Goal: Task Accomplishment & Management: Manage account settings

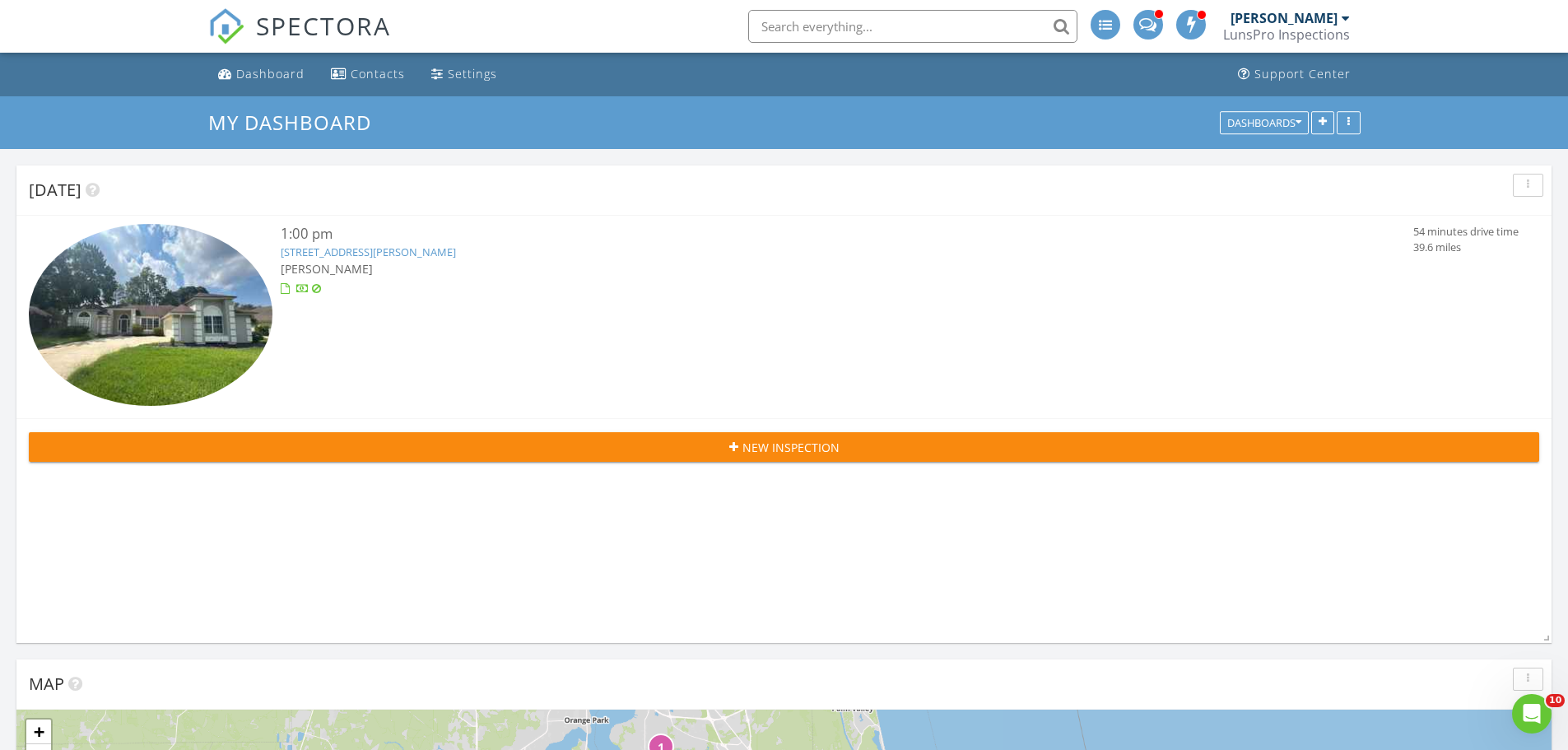
click at [365, 255] on link "1076 Larkspur Loop , St. Johns, FL 32259" at bounding box center [369, 251] width 175 height 15
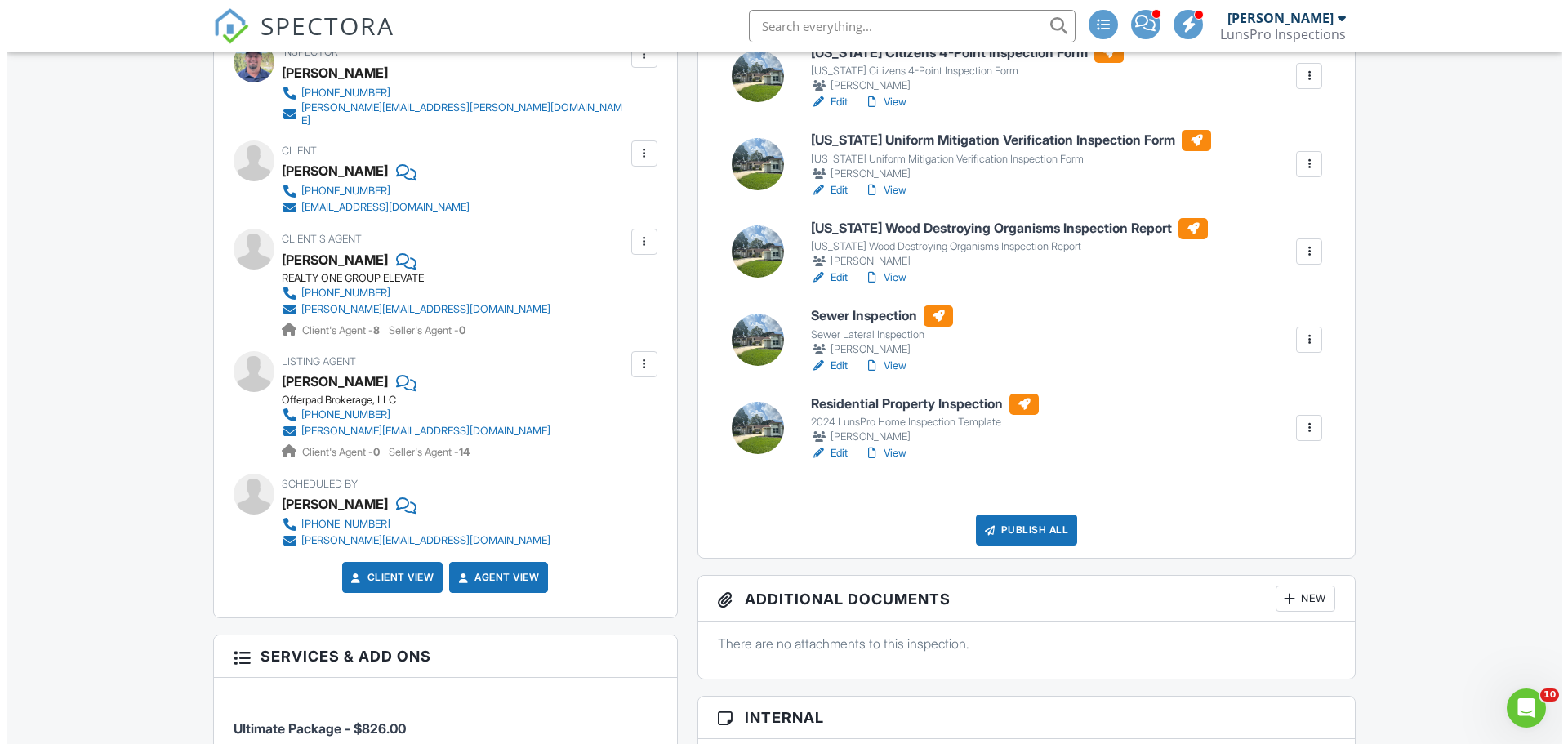
scroll to position [326, 0]
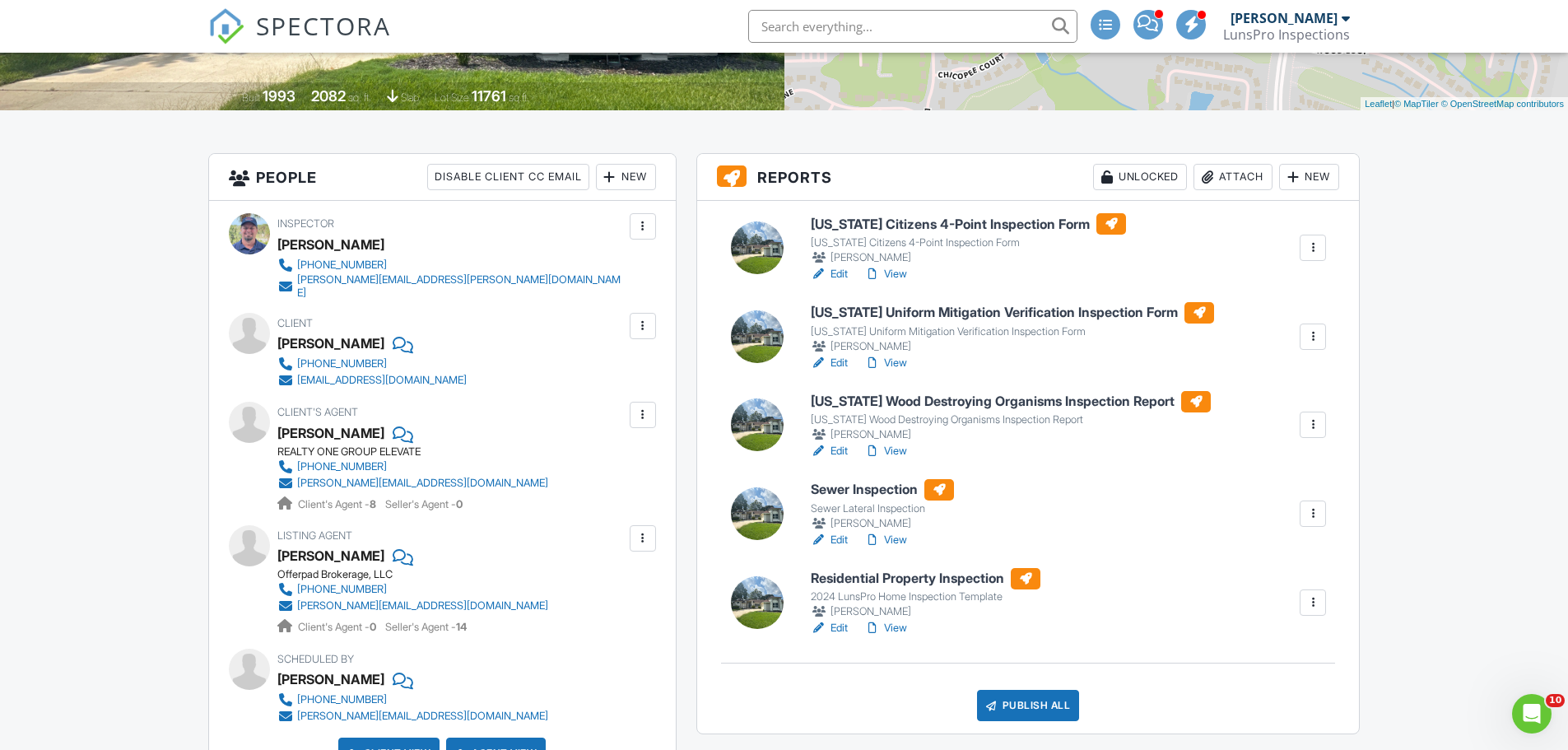
click at [1309, 508] on div at bounding box center [1312, 513] width 16 height 16
click at [1223, 675] on div "Delete" at bounding box center [1241, 674] width 34 height 18
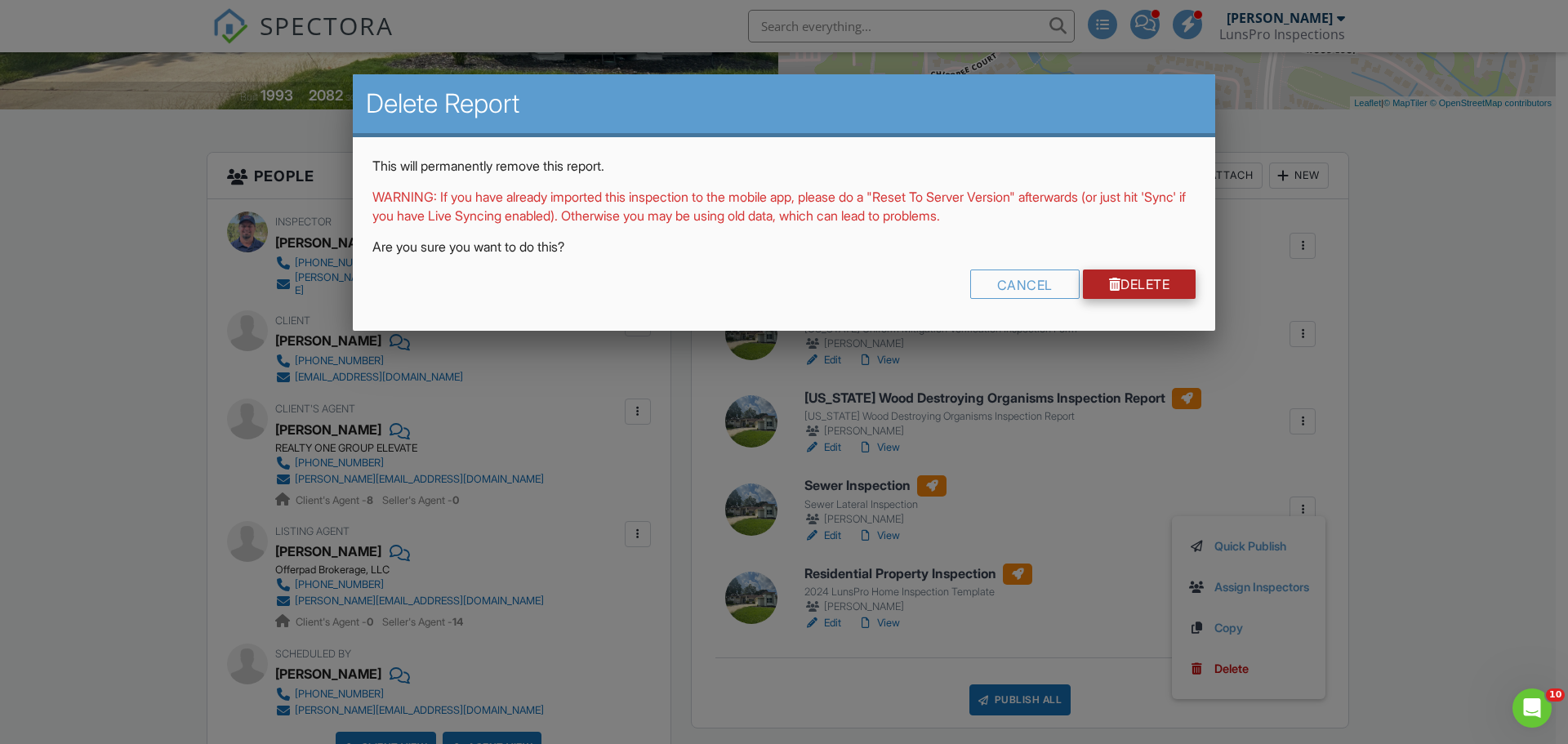
click at [1147, 291] on link "Delete" at bounding box center [1139, 284] width 113 height 29
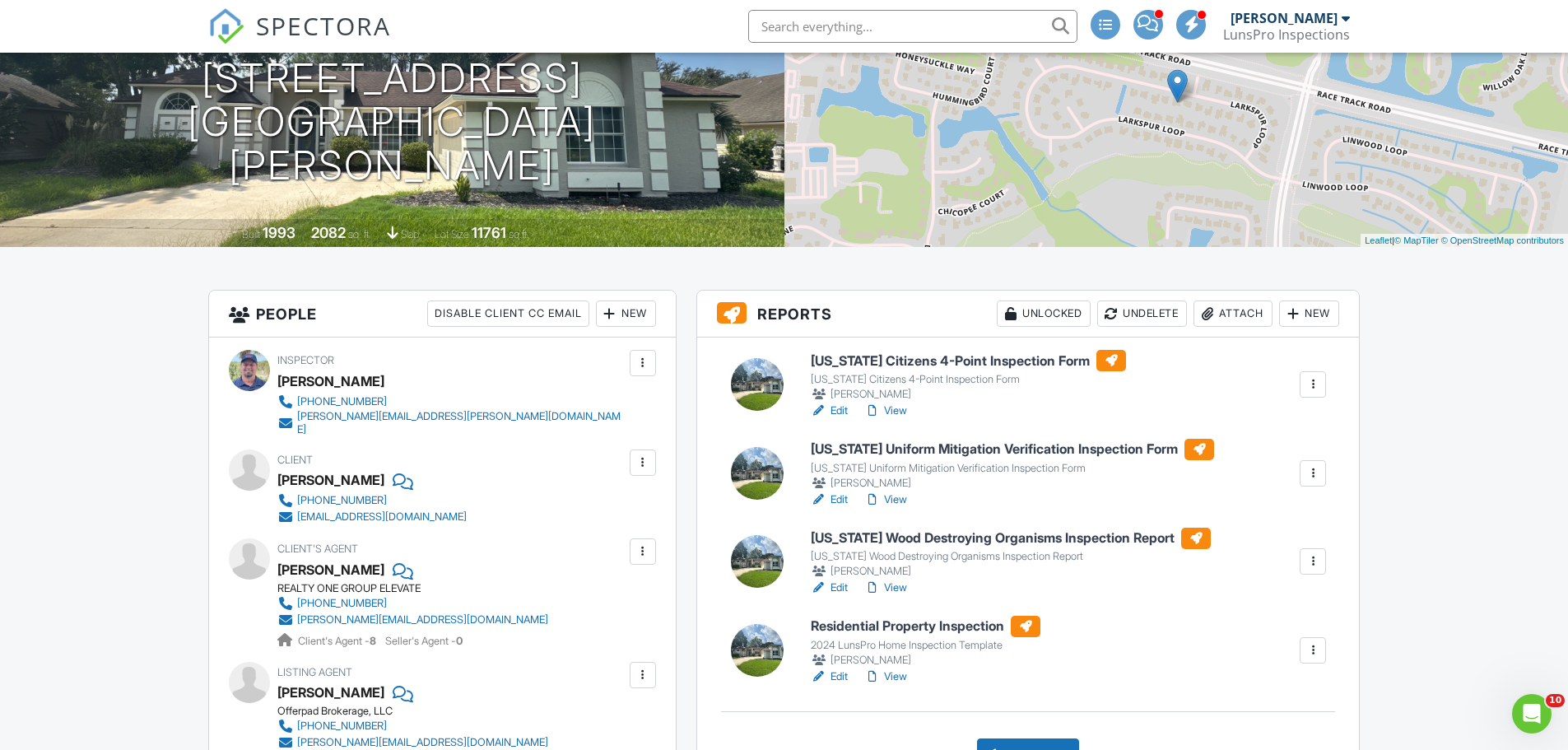
scroll to position [247, 0]
